Goal: Check status

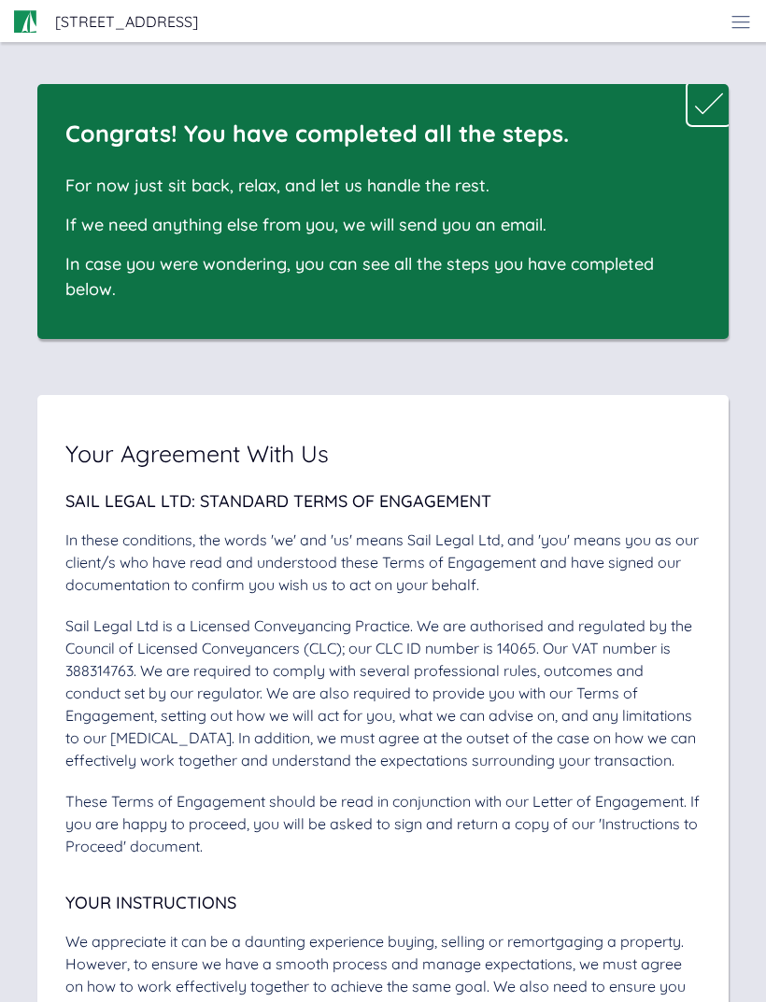
click at [733, 21] on icon at bounding box center [741, 21] width 22 height 22
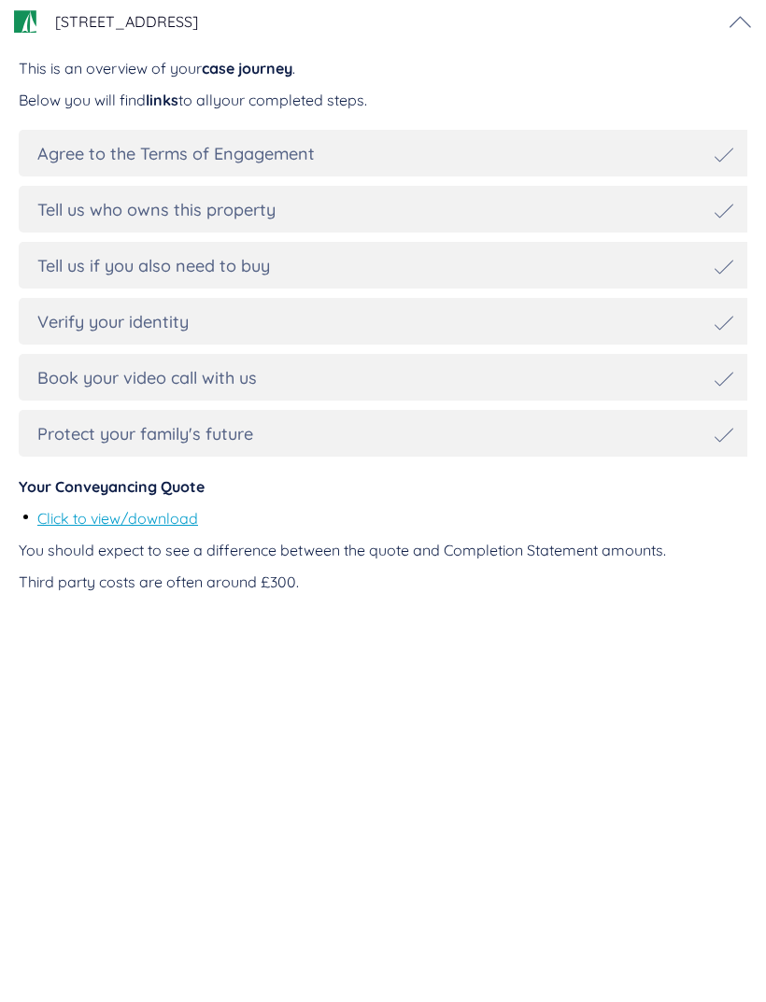
click at [490, 156] on div "Agree to the Terms of Engagement" at bounding box center [385, 153] width 696 height 25
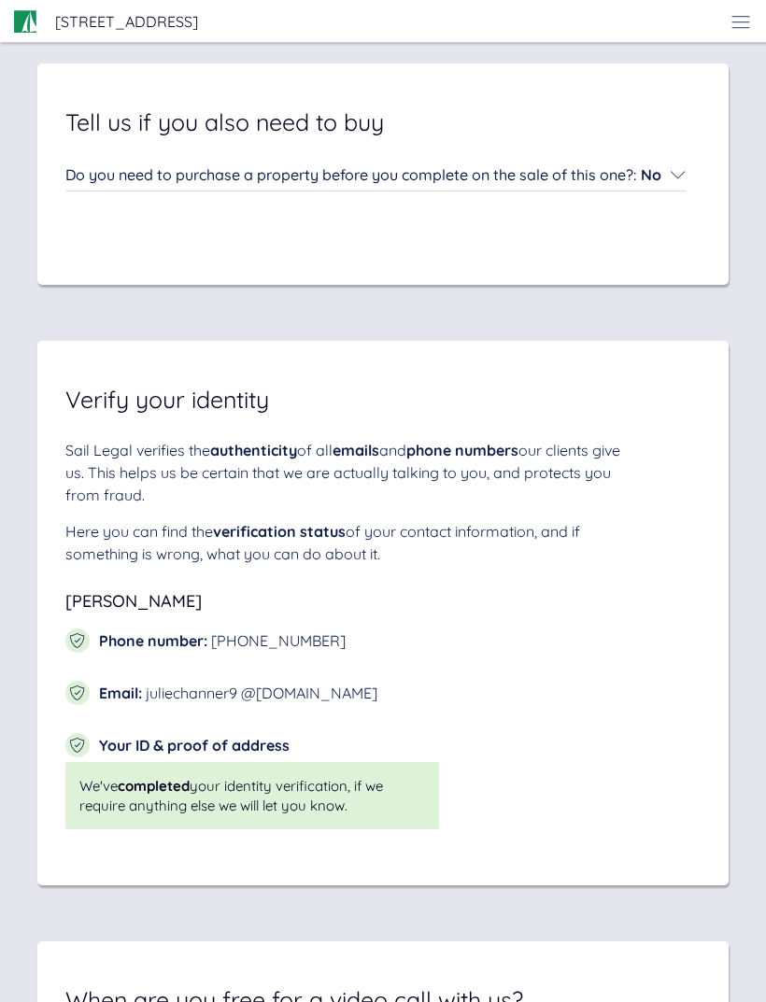
scroll to position [8237, 0]
click at [285, 542] on span "verification status" at bounding box center [279, 532] width 133 height 19
click at [291, 542] on span "verification status" at bounding box center [279, 532] width 133 height 19
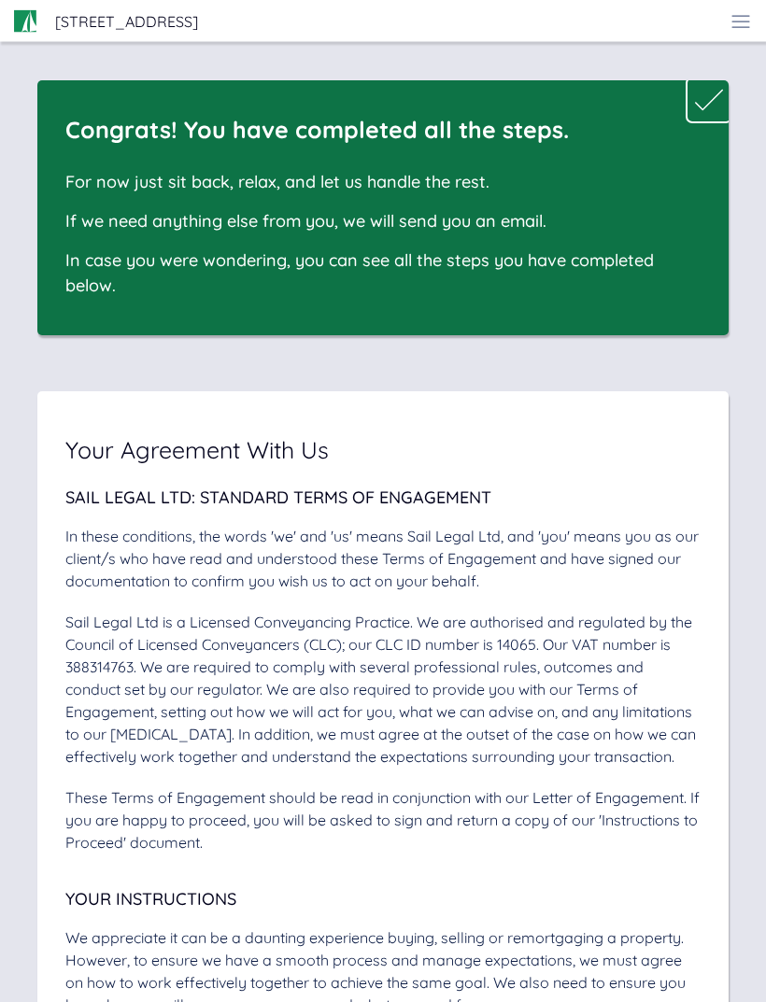
scroll to position [0, 0]
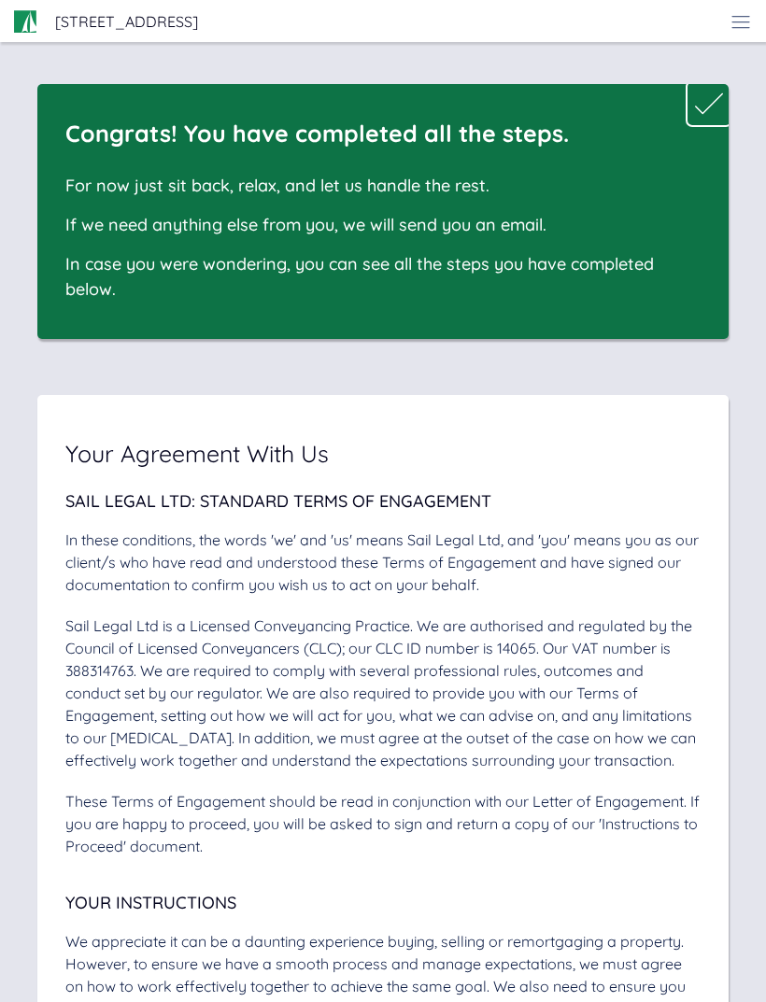
click at [732, 18] on icon at bounding box center [741, 21] width 22 height 22
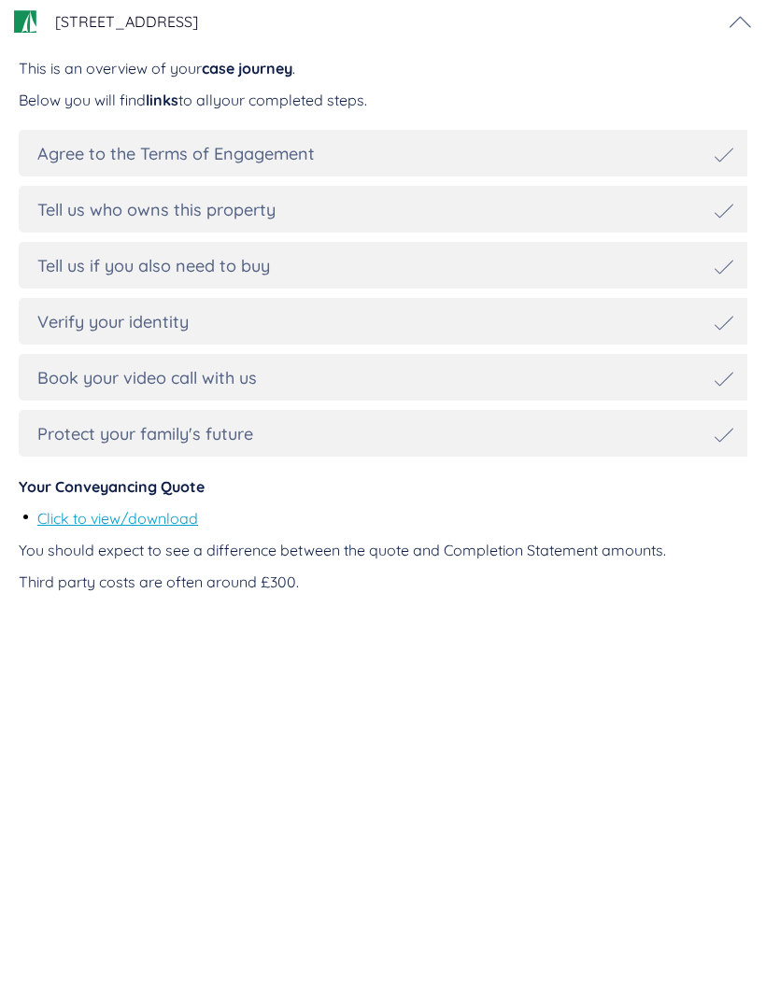
click at [162, 522] on link "Click to view/download" at bounding box center [117, 518] width 161 height 19
click at [178, 95] on span "links" at bounding box center [162, 100] width 33 height 19
click at [256, 63] on span "case journey" at bounding box center [247, 68] width 91 height 19
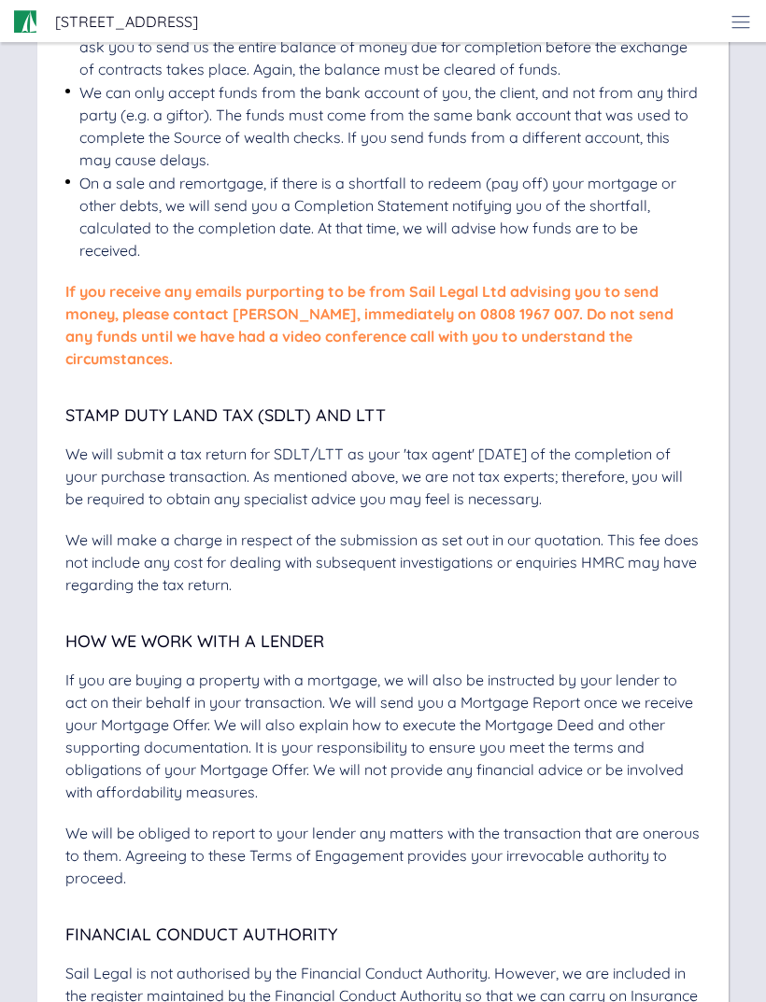
scroll to position [4458, 0]
